Goal: Information Seeking & Learning: Find specific fact

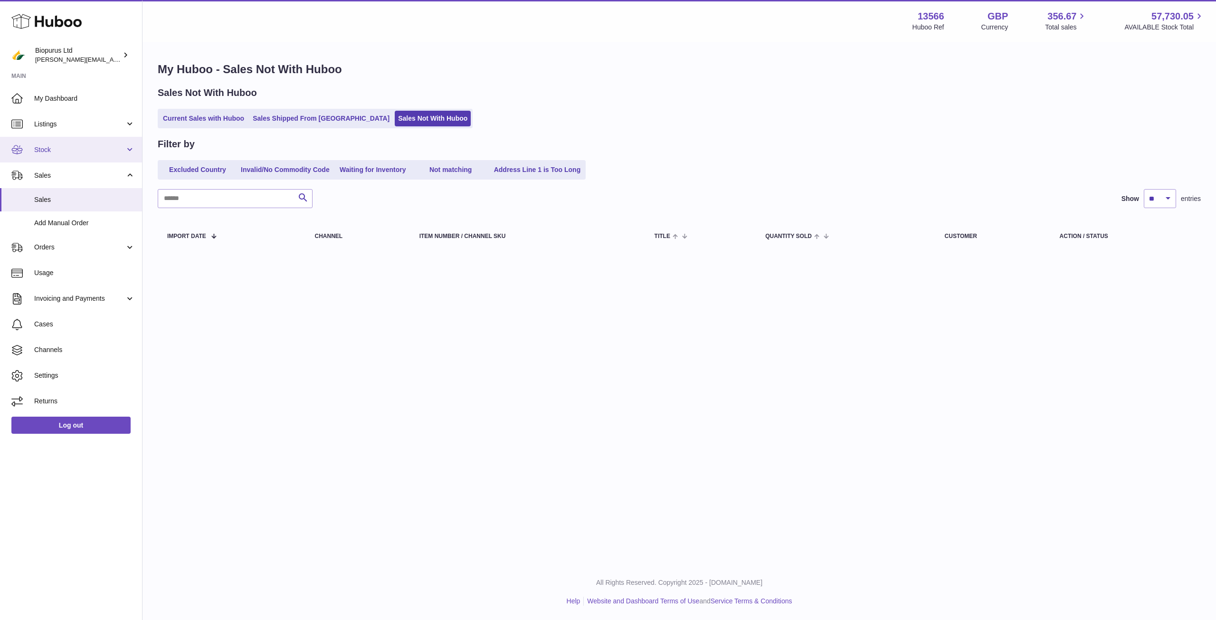
click at [63, 144] on link "Stock" at bounding box center [71, 150] width 142 height 26
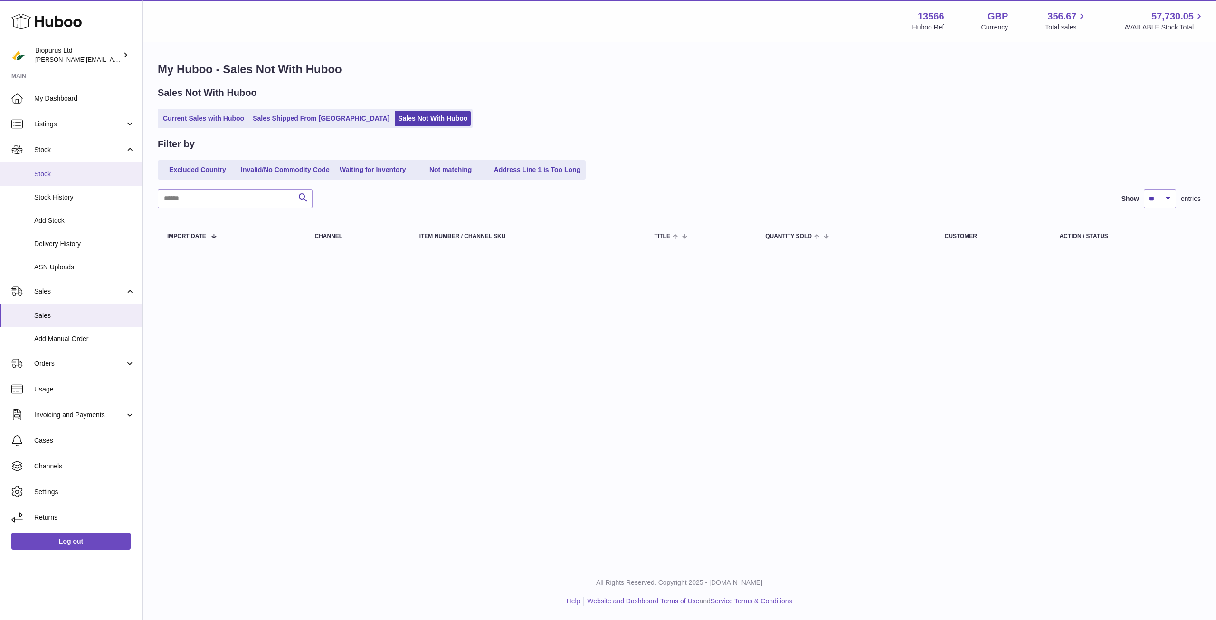
drag, startPoint x: 75, startPoint y: 169, endPoint x: 120, endPoint y: 182, distance: 47.0
click at [75, 169] on link "Stock" at bounding box center [71, 173] width 142 height 23
click at [199, 195] on input "text" at bounding box center [235, 198] width 155 height 19
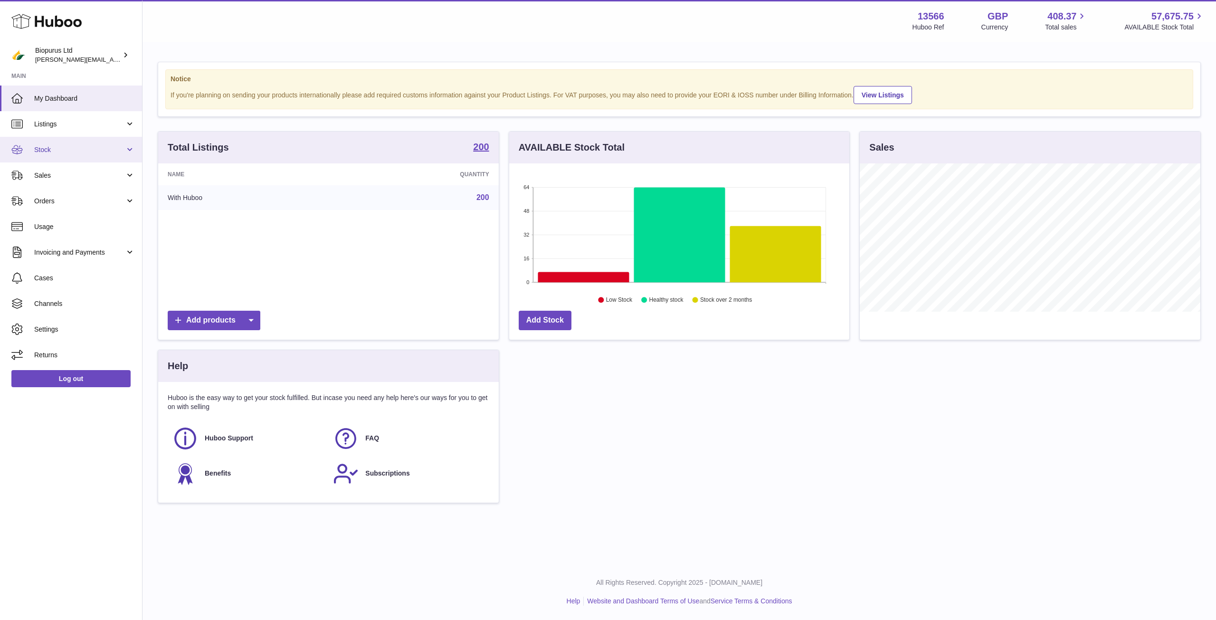
scroll to position [148, 340]
click at [81, 150] on span "Stock" at bounding box center [79, 149] width 91 height 9
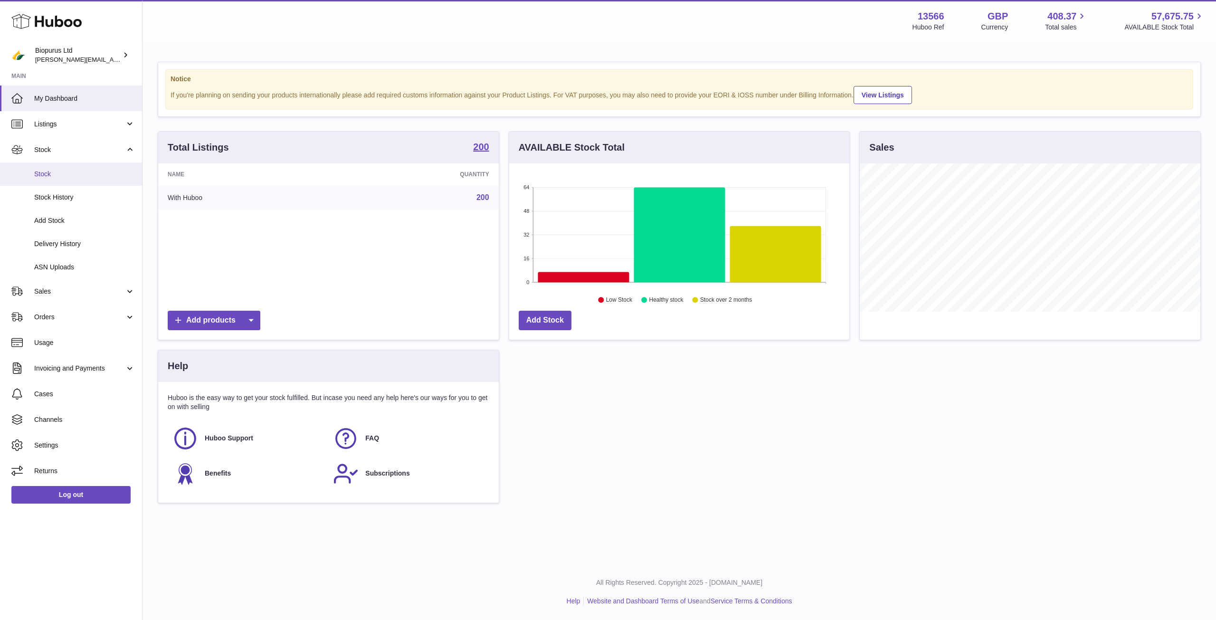
click at [87, 171] on span "Stock" at bounding box center [84, 174] width 101 height 9
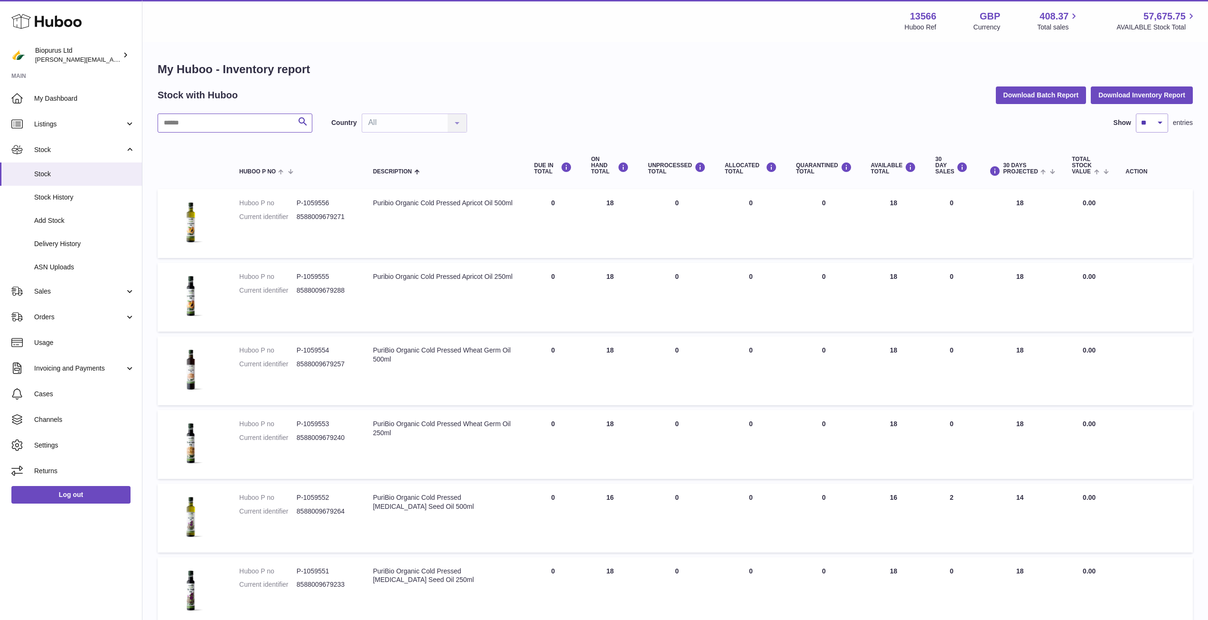
click at [232, 124] on input "text" at bounding box center [235, 122] width 155 height 19
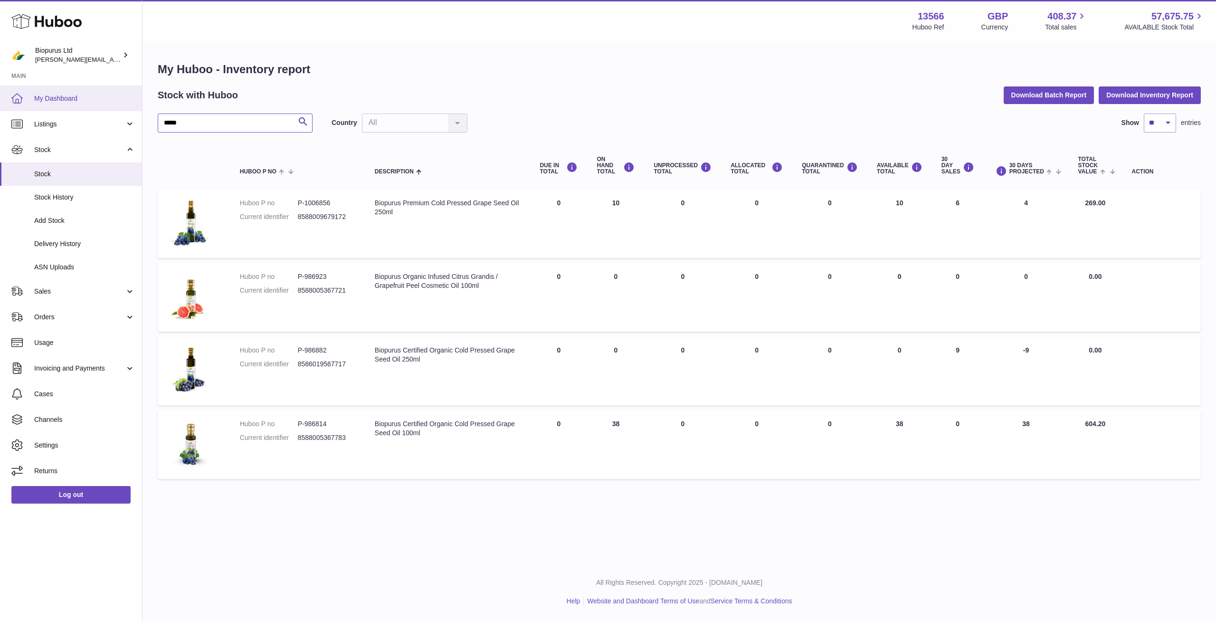
drag, startPoint x: 201, startPoint y: 119, endPoint x: 104, endPoint y: 92, distance: 100.6
click at [104, 92] on div "Huboo Biopurus Ltd [PERSON_NAME][EMAIL_ADDRESS][DOMAIN_NAME] Main My Dashboard …" at bounding box center [608, 310] width 1216 height 620
drag, startPoint x: 204, startPoint y: 124, endPoint x: 142, endPoint y: 125, distance: 61.3
click at [142, 124] on div "My Huboo - Inventory report Stock with Huboo Download Batch Report Download Inv…" at bounding box center [678, 273] width 1073 height 460
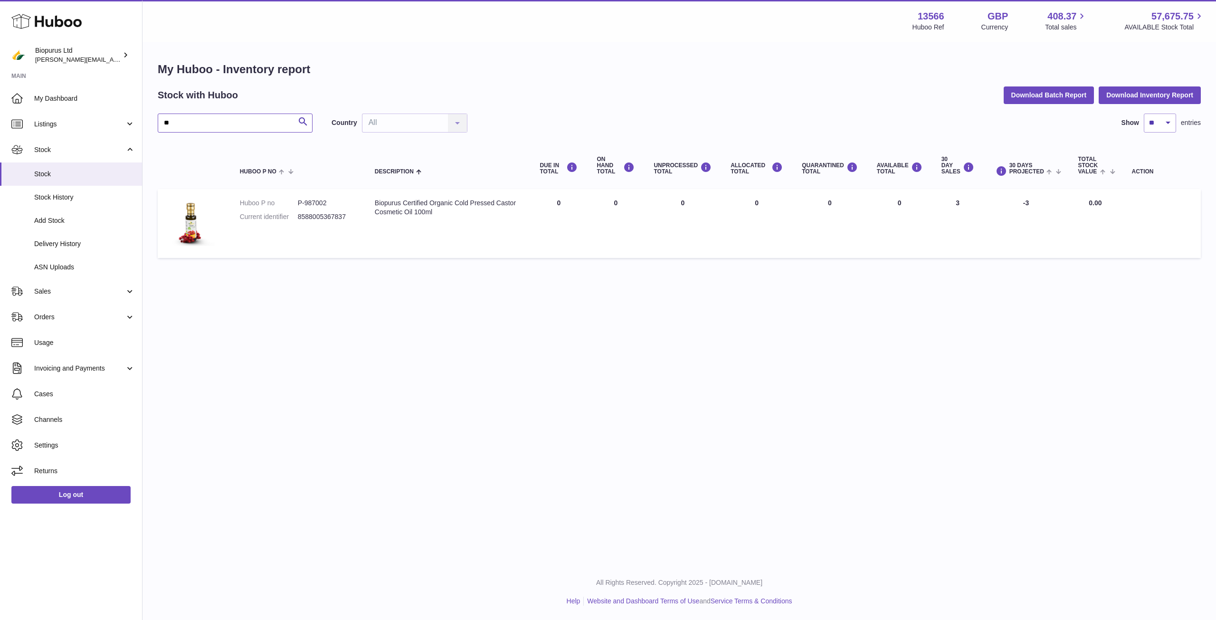
type input "*"
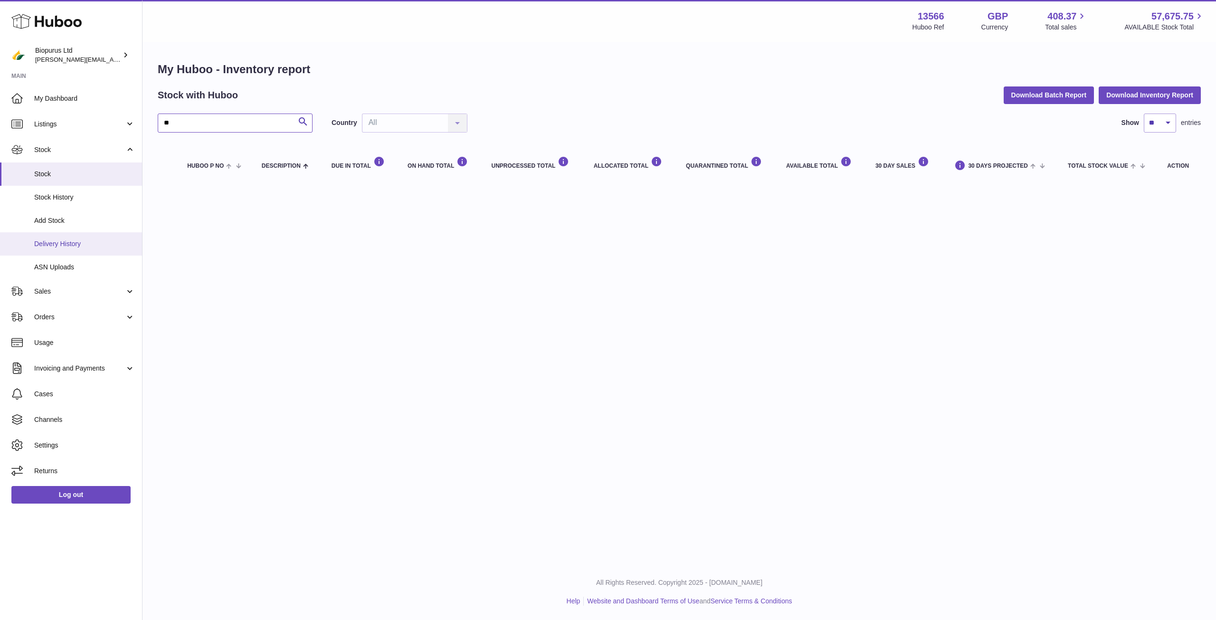
type input "*"
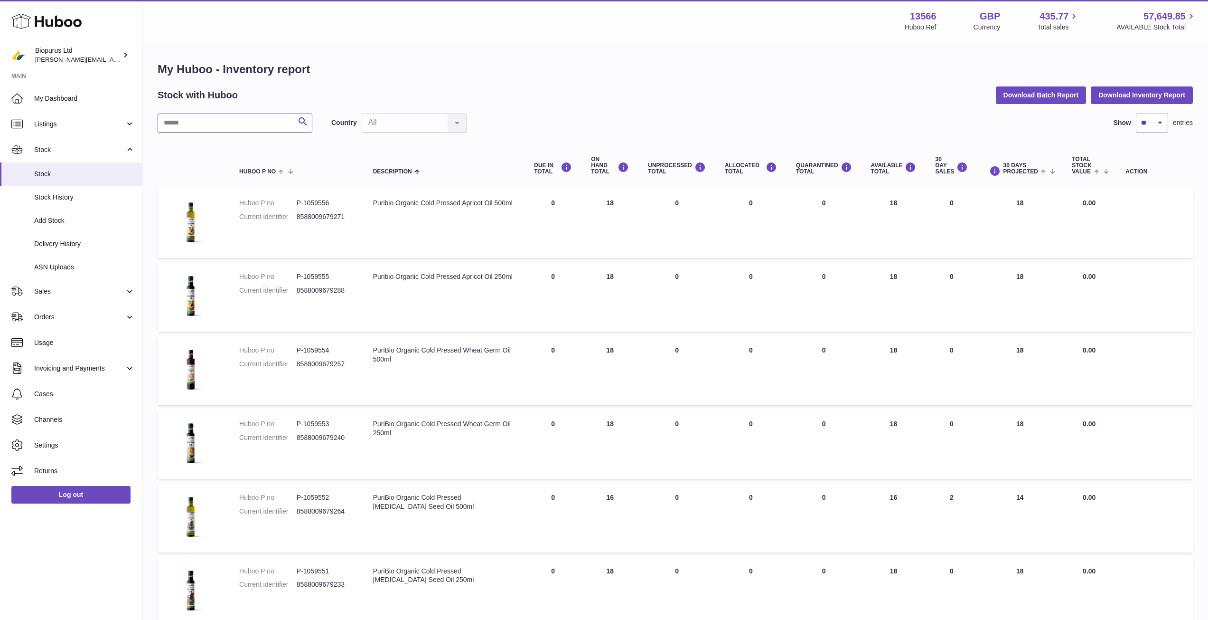
click at [174, 126] on input "text" at bounding box center [235, 122] width 155 height 19
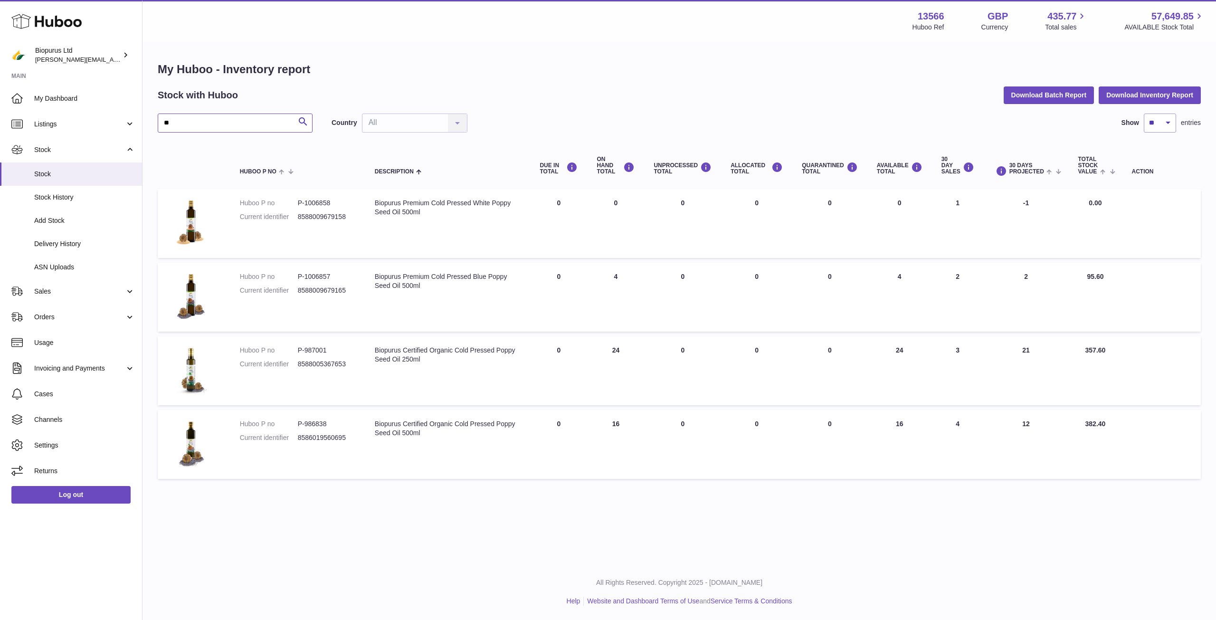
type input "*"
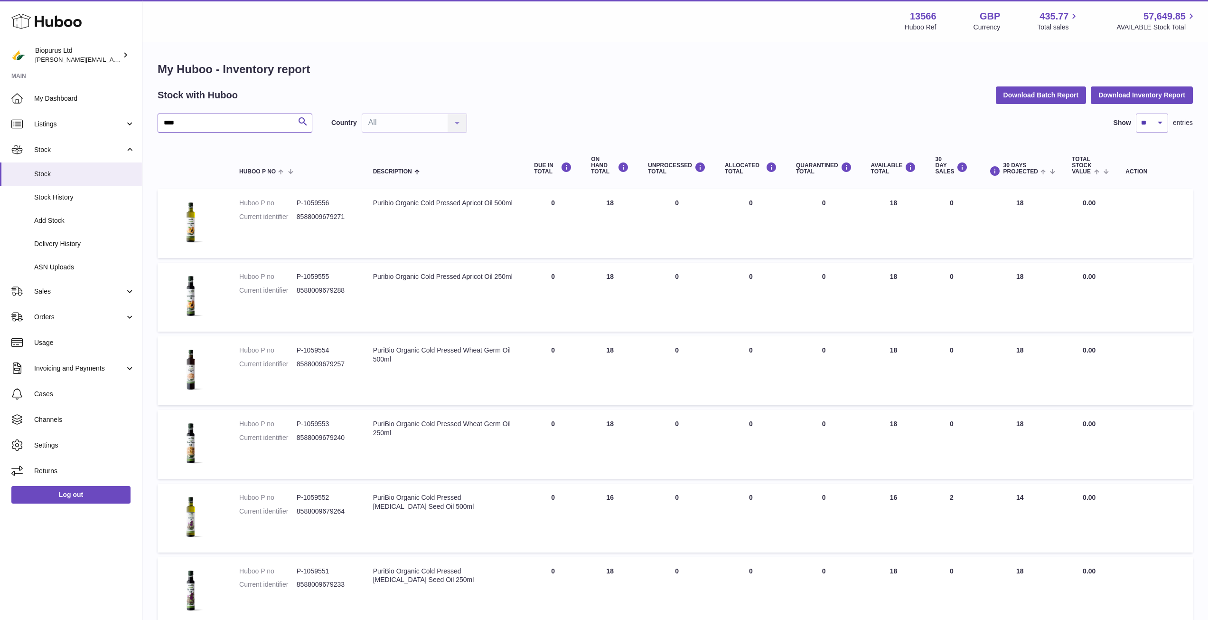
type input "****"
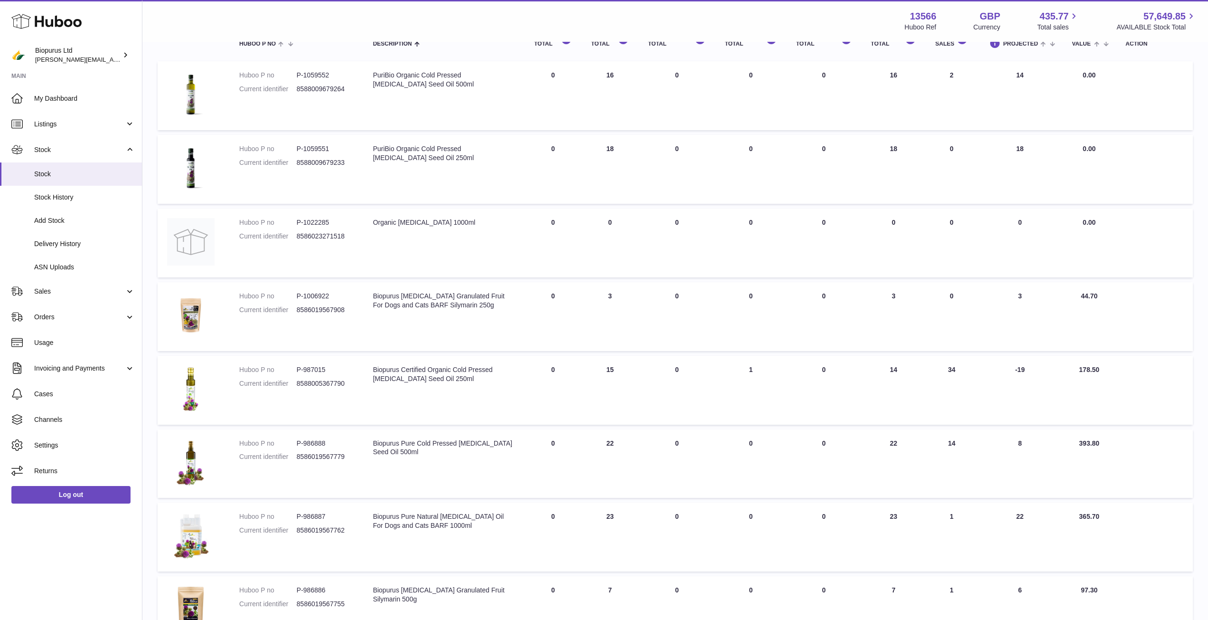
scroll to position [142, 0]
